Goal: Transaction & Acquisition: Purchase product/service

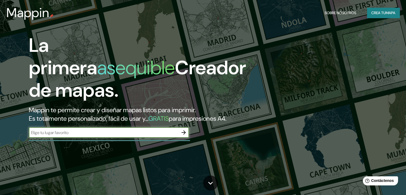
click at [169, 136] on input "text" at bounding box center [104, 133] width 150 height 6
click at [382, 15] on font "Crea tu" at bounding box center [378, 12] width 14 height 5
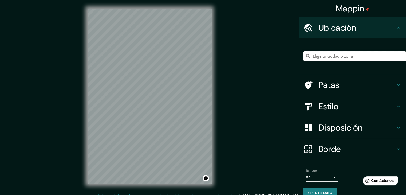
click at [320, 57] on input "Elige tu ciudad o zona" at bounding box center [355, 56] width 103 height 10
type input "Piura, [GEOGRAPHIC_DATA], [GEOGRAPHIC_DATA]"
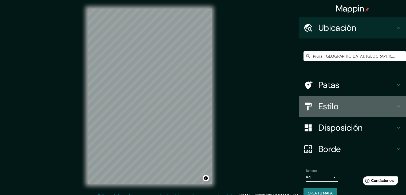
click at [319, 104] on font "Estilo" at bounding box center [329, 106] width 20 height 11
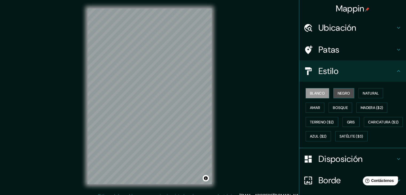
click at [342, 94] on font "Negro" at bounding box center [344, 93] width 13 height 5
click at [182, 188] on div "© Mapbox © OpenStreetMap Improve this map" at bounding box center [149, 96] width 141 height 193
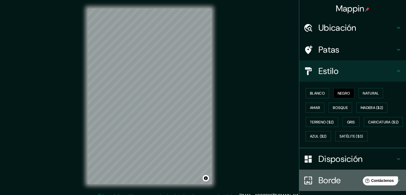
click at [325, 186] on font "Borde" at bounding box center [330, 180] width 22 height 11
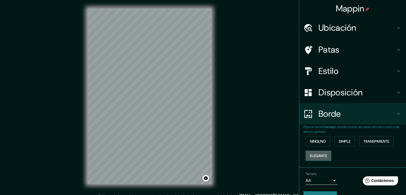
click at [321, 154] on font "Elegante" at bounding box center [318, 155] width 17 height 5
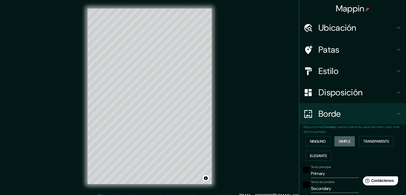
click at [340, 139] on font "Simple" at bounding box center [345, 141] width 12 height 5
click at [319, 139] on font "Ninguno" at bounding box center [318, 141] width 16 height 5
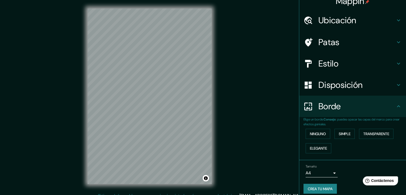
scroll to position [12, 0]
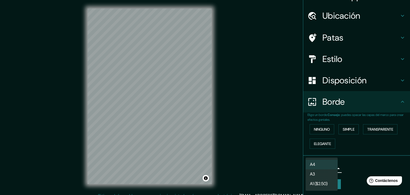
click at [330, 165] on body "Mappin Ubicación Piura, [GEOGRAPHIC_DATA], [GEOGRAPHIC_DATA] [GEOGRAPHIC_DATA] …" at bounding box center [205, 97] width 410 height 195
click at [324, 176] on li "A3" at bounding box center [322, 175] width 32 height 10
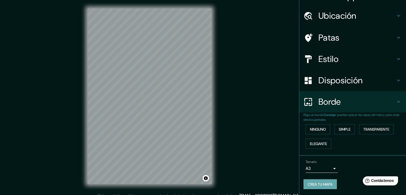
click at [314, 182] on font "Crea tu mapa" at bounding box center [320, 184] width 25 height 5
click at [314, 182] on div "Crea tu mapa" at bounding box center [353, 184] width 98 height 10
click at [324, 183] on font "Crea tu mapa" at bounding box center [320, 184] width 25 height 5
click at [324, 183] on div "Crea tu mapa" at bounding box center [353, 184] width 98 height 10
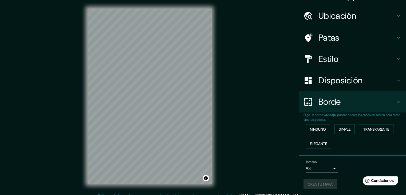
click at [324, 183] on div "Crea tu mapa" at bounding box center [353, 184] width 98 height 10
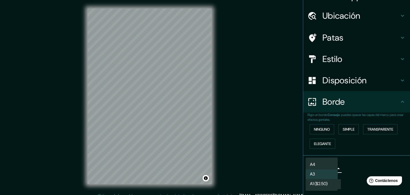
click at [328, 166] on body "Mappin Ubicación Piura, [GEOGRAPHIC_DATA], [GEOGRAPHIC_DATA] [GEOGRAPHIC_DATA] …" at bounding box center [205, 97] width 410 height 195
click at [313, 183] on font "A1 ($2.50)" at bounding box center [319, 185] width 18 height 6
type input "a3"
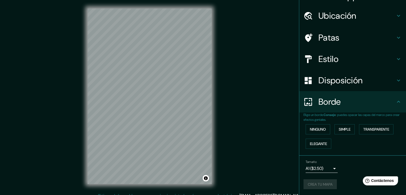
click at [313, 183] on div "Crea tu mapa" at bounding box center [353, 184] width 98 height 10
click at [313, 185] on div "Crea tu mapa" at bounding box center [353, 184] width 98 height 10
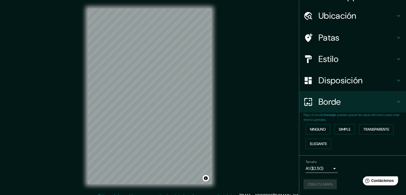
click at [313, 185] on div "Crea tu mapa" at bounding box center [353, 184] width 98 height 10
click at [313, 185] on font "Crea tu mapa" at bounding box center [320, 184] width 25 height 5
drag, startPoint x: 311, startPoint y: 185, endPoint x: 327, endPoint y: 183, distance: 16.7
click at [327, 183] on div "Crea tu mapa" at bounding box center [353, 184] width 98 height 10
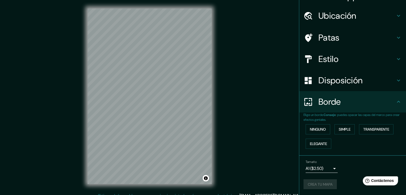
click at [327, 183] on div "Crea tu mapa" at bounding box center [353, 184] width 98 height 10
drag, startPoint x: 327, startPoint y: 183, endPoint x: 289, endPoint y: 181, distance: 38.5
click at [289, 181] on div "Mappin Ubicación Piura, [GEOGRAPHIC_DATA], [GEOGRAPHIC_DATA] [GEOGRAPHIC_DATA] …" at bounding box center [203, 100] width 406 height 201
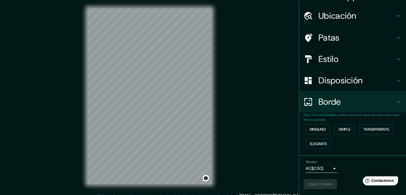
click at [309, 176] on div "Tamaño A1 ($2.50) a3 Crea tu mapa" at bounding box center [353, 176] width 98 height 36
click at [198, 188] on div "© Mapbox © OpenStreetMap Improve this map" at bounding box center [149, 96] width 141 height 193
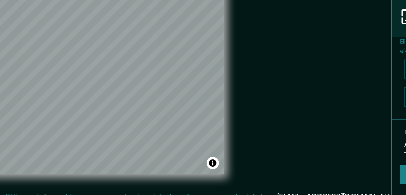
click at [198, 191] on div "© Mapbox © OpenStreetMap Improve this map" at bounding box center [149, 96] width 141 height 193
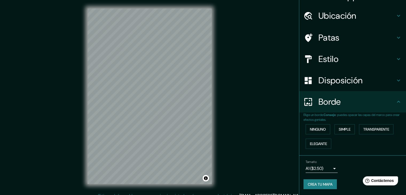
click at [314, 183] on font "Crea tu mapa" at bounding box center [320, 184] width 25 height 5
click at [314, 183] on div "Crea tu mapa" at bounding box center [353, 184] width 98 height 10
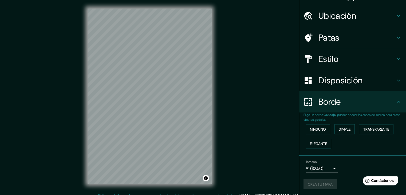
click at [314, 183] on div "Crea tu mapa" at bounding box center [353, 184] width 98 height 10
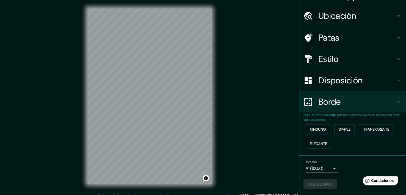
click at [314, 183] on div "Crea tu mapa" at bounding box center [353, 184] width 98 height 10
drag, startPoint x: 314, startPoint y: 183, endPoint x: 342, endPoint y: 52, distance: 134.4
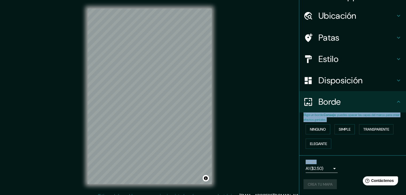
click at [342, 52] on ul "Ubicación Piura, [GEOGRAPHIC_DATA], [GEOGRAPHIC_DATA] Piura [GEOGRAPHIC_DATA], …" at bounding box center [352, 100] width 107 height 190
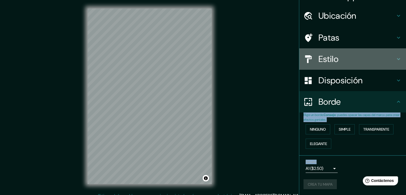
click at [342, 52] on div "Estilo" at bounding box center [352, 58] width 107 height 21
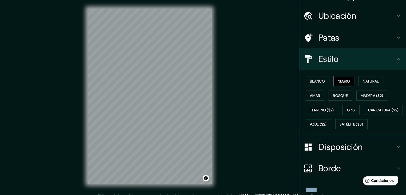
click at [338, 79] on font "Negro" at bounding box center [344, 81] width 13 height 5
click at [356, 97] on button "Madera ($2)" at bounding box center [371, 96] width 31 height 10
click at [359, 85] on button "Natural" at bounding box center [371, 81] width 25 height 10
click at [347, 111] on font "Gris" at bounding box center [351, 110] width 8 height 5
click at [325, 105] on button "Terreno ($2)" at bounding box center [322, 110] width 33 height 10
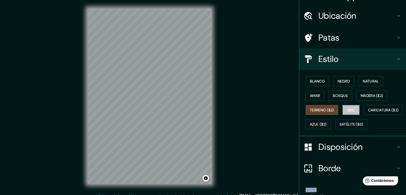
click at [343, 107] on button "Gris" at bounding box center [351, 110] width 17 height 10
click at [342, 76] on button "Negro" at bounding box center [344, 81] width 21 height 10
click at [347, 110] on font "Gris" at bounding box center [351, 110] width 8 height 5
click at [316, 92] on font "Amar" at bounding box center [315, 95] width 10 height 7
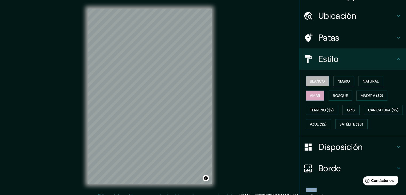
click at [311, 80] on font "Blanco" at bounding box center [317, 81] width 15 height 5
click at [338, 78] on font "Negro" at bounding box center [344, 81] width 13 height 7
